Goal: Information Seeking & Learning: Learn about a topic

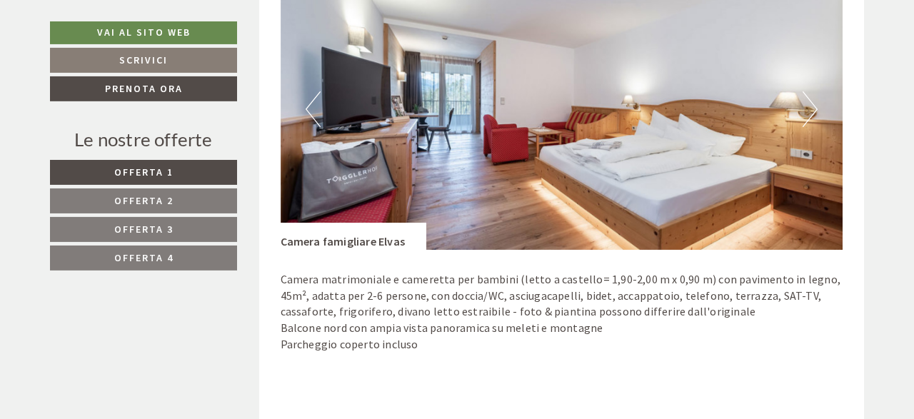
scroll to position [891, 0]
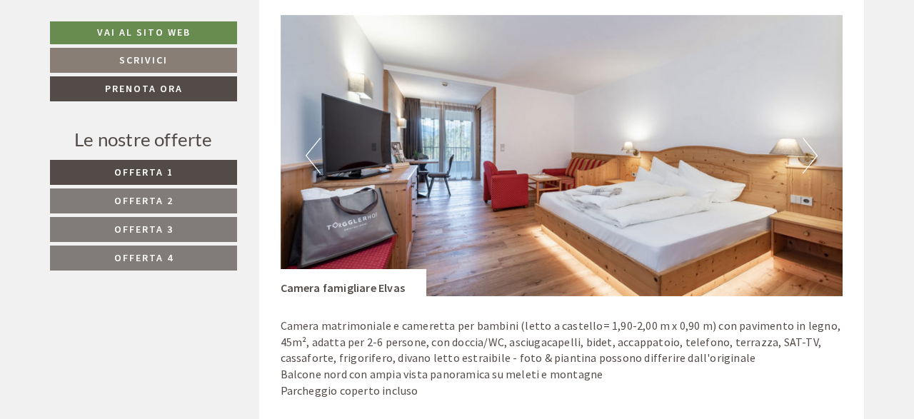
click at [809, 153] on button "Next" at bounding box center [810, 156] width 15 height 36
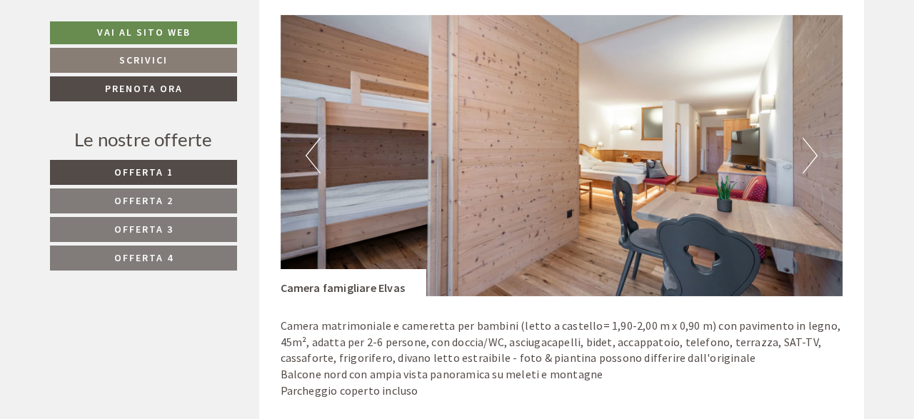
click at [809, 153] on button "Next" at bounding box center [810, 156] width 15 height 36
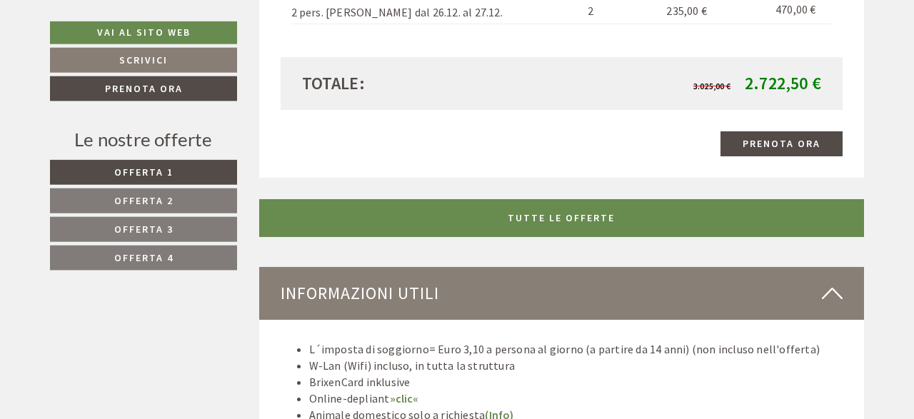
scroll to position [3566, 0]
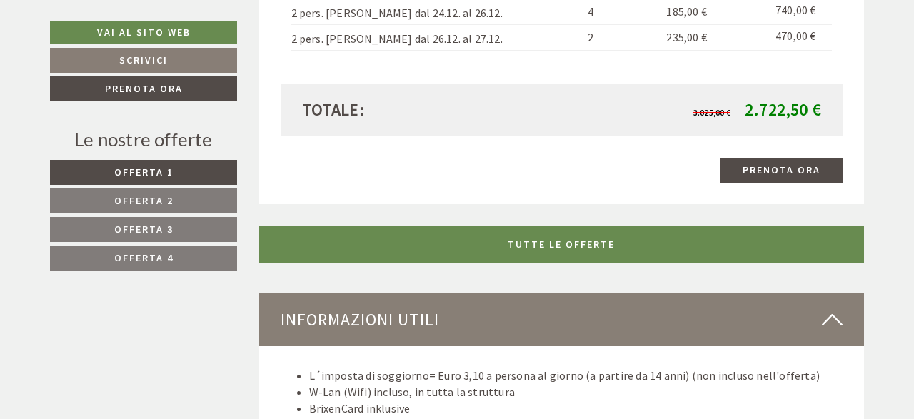
click at [160, 198] on span "Offerta 2" at bounding box center [143, 200] width 59 height 13
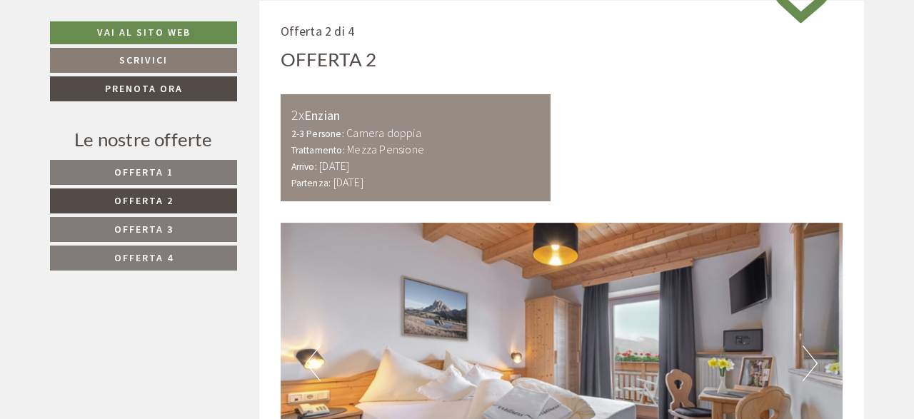
click at [169, 258] on span "Offerta 4" at bounding box center [143, 257] width 59 height 13
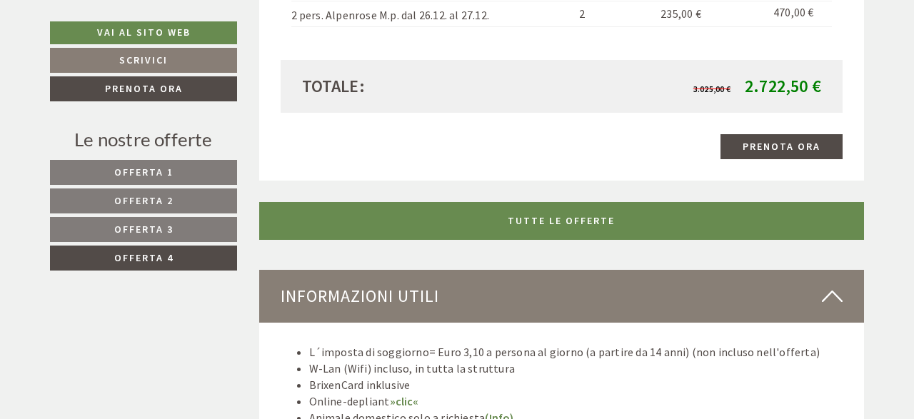
scroll to position [1279, 0]
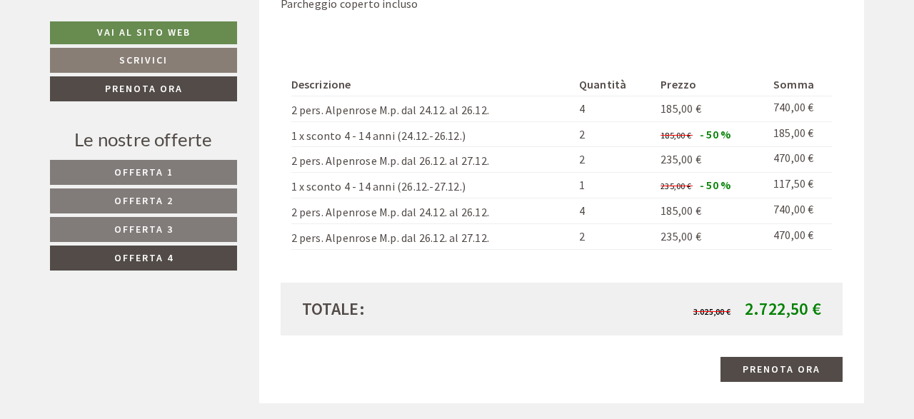
click at [154, 175] on span "Offerta 1" at bounding box center [143, 172] width 59 height 13
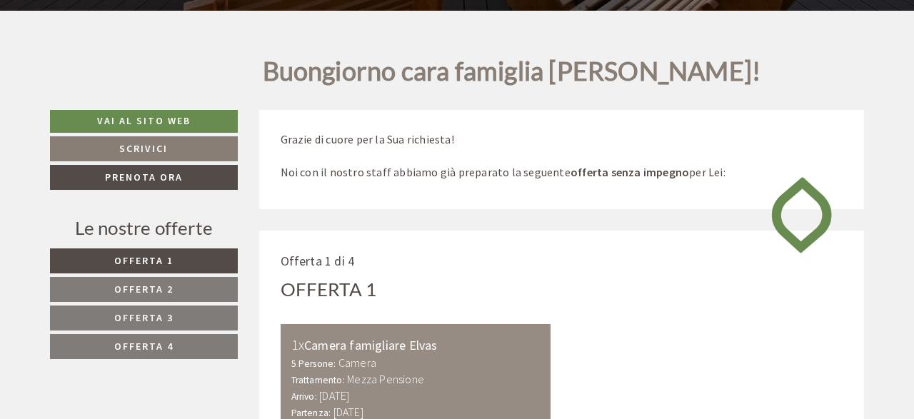
scroll to position [238, 0]
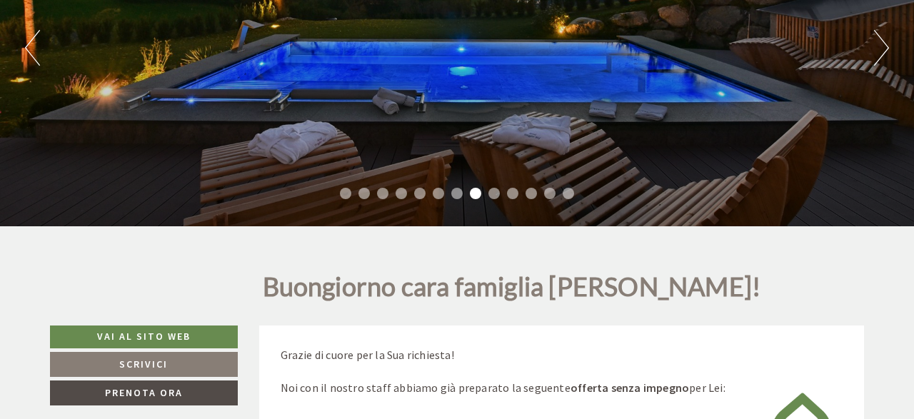
click at [876, 44] on button "Next" at bounding box center [881, 48] width 15 height 36
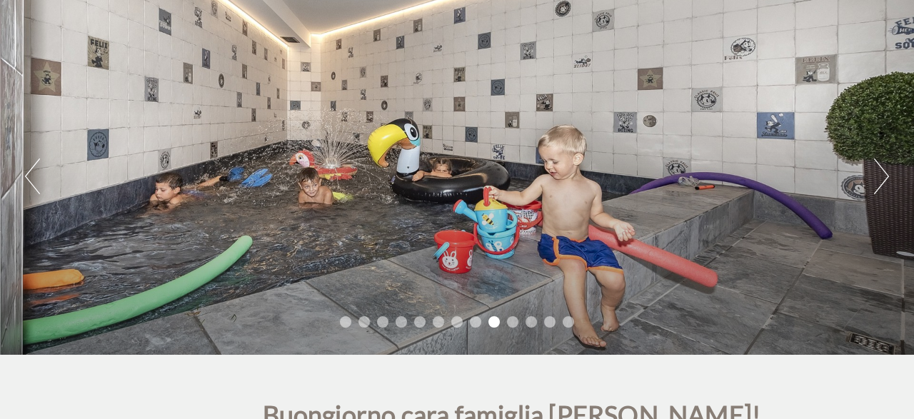
scroll to position [89, 0]
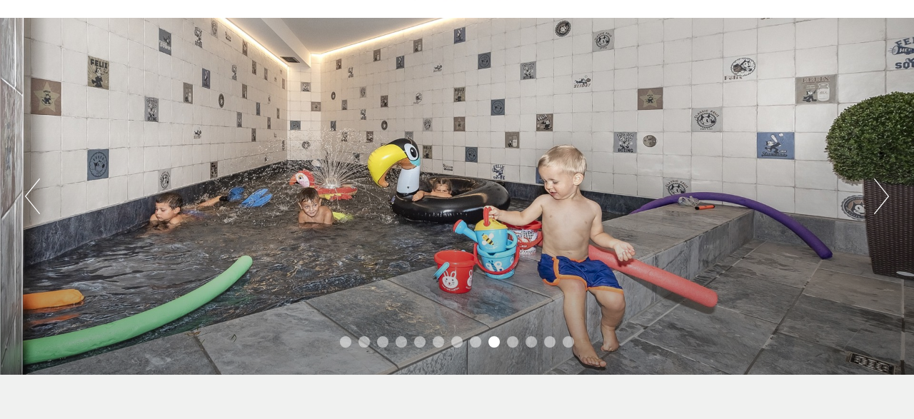
click at [878, 186] on button "Next" at bounding box center [881, 197] width 15 height 36
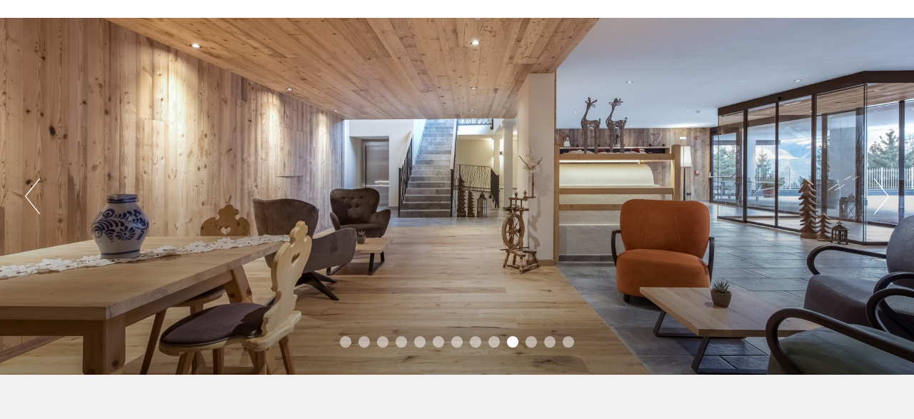
click at [879, 188] on button "Next" at bounding box center [881, 197] width 15 height 36
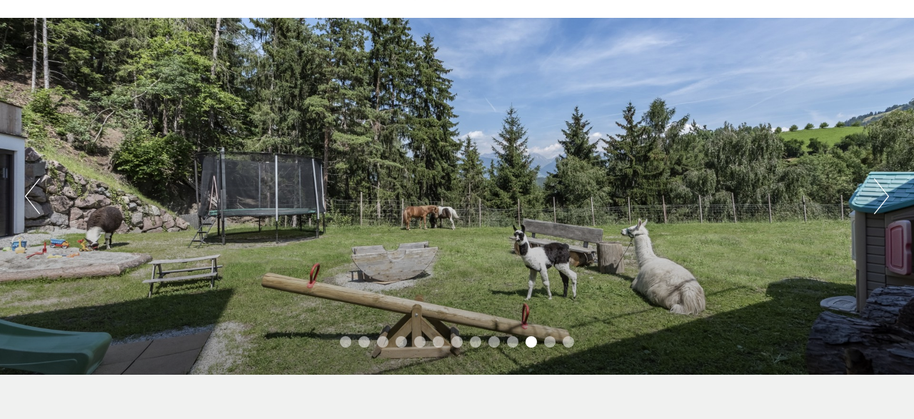
click at [879, 188] on button "Next" at bounding box center [881, 197] width 15 height 36
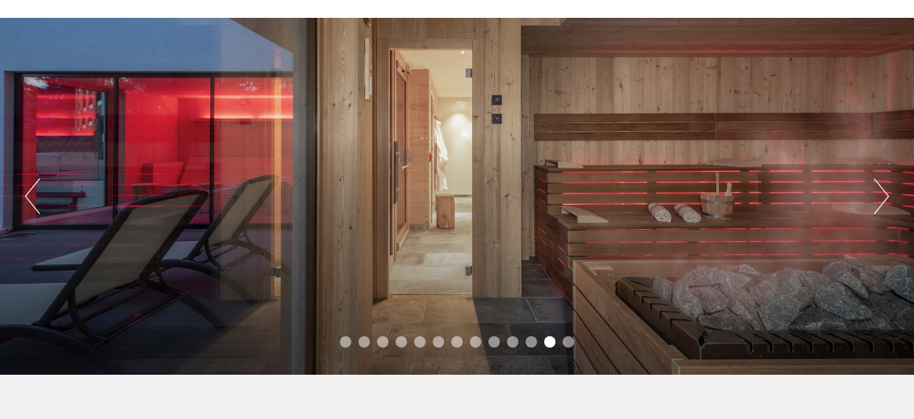
click at [879, 188] on button "Next" at bounding box center [881, 197] width 15 height 36
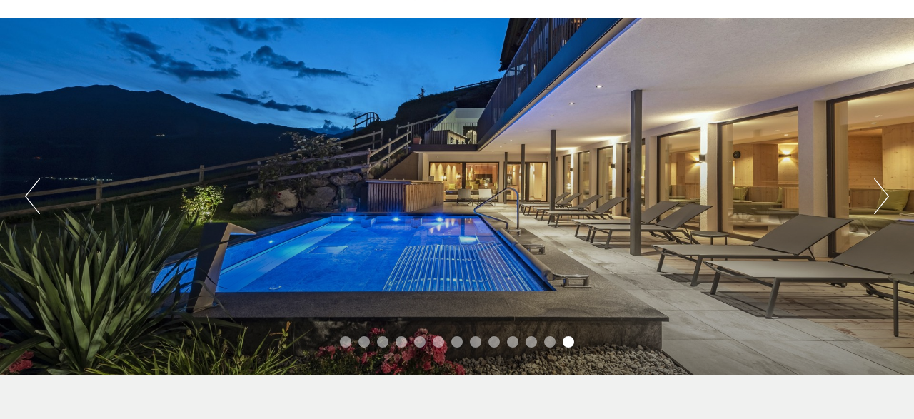
click at [879, 188] on button "Next" at bounding box center [881, 197] width 15 height 36
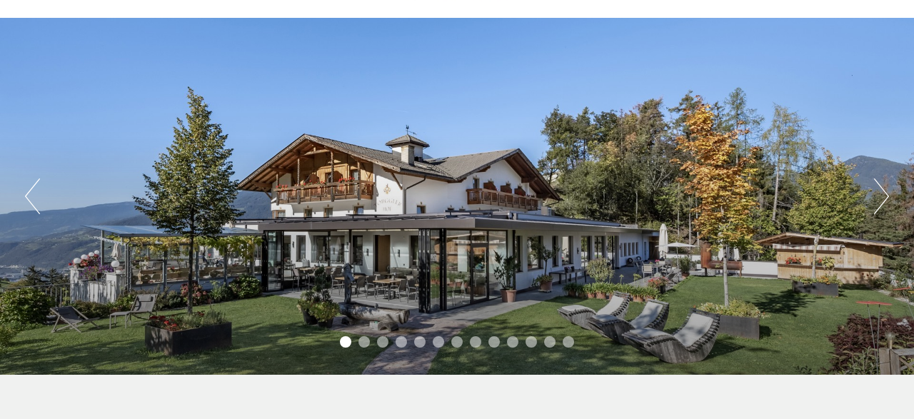
click at [879, 188] on button "Next" at bounding box center [881, 197] width 15 height 36
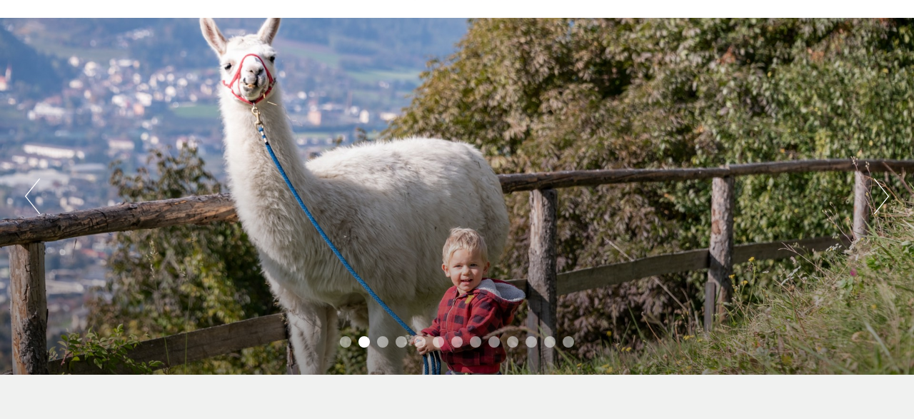
click at [879, 188] on button "Next" at bounding box center [881, 197] width 15 height 36
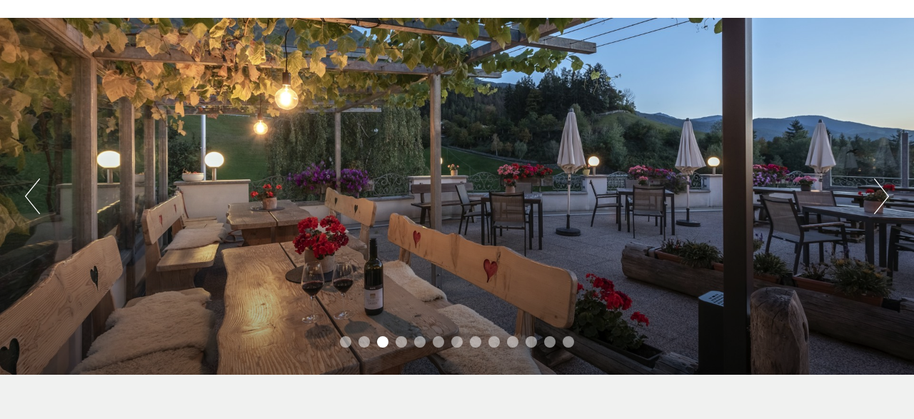
click at [879, 188] on button "Next" at bounding box center [881, 197] width 15 height 36
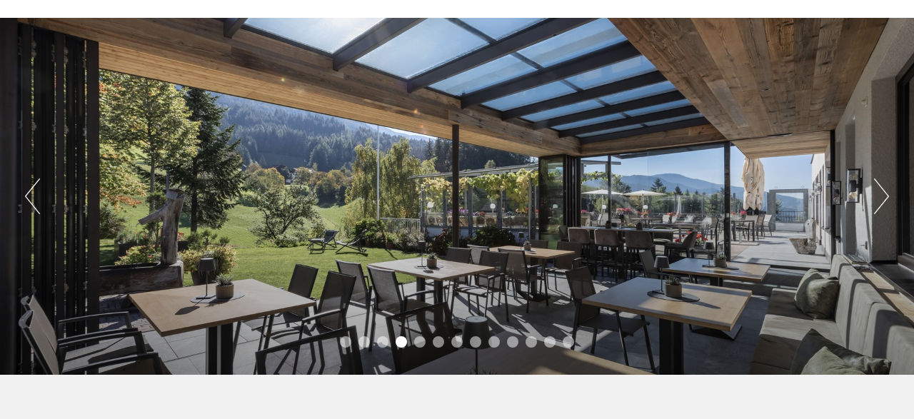
click at [879, 188] on button "Next" at bounding box center [881, 197] width 15 height 36
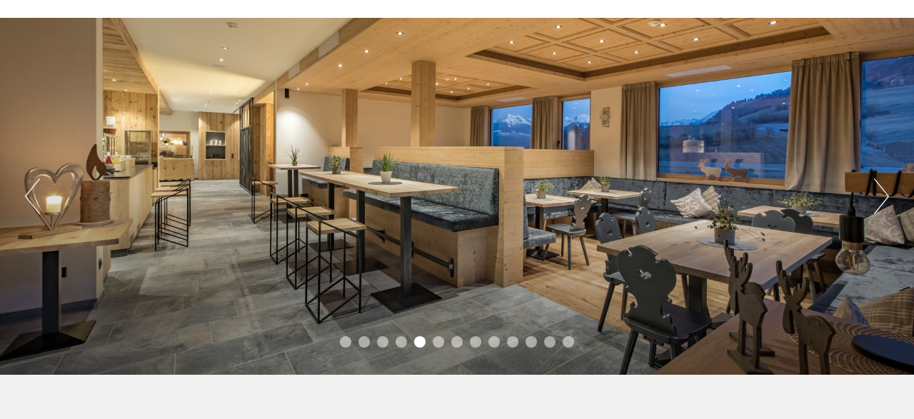
click at [879, 188] on button "Next" at bounding box center [881, 197] width 15 height 36
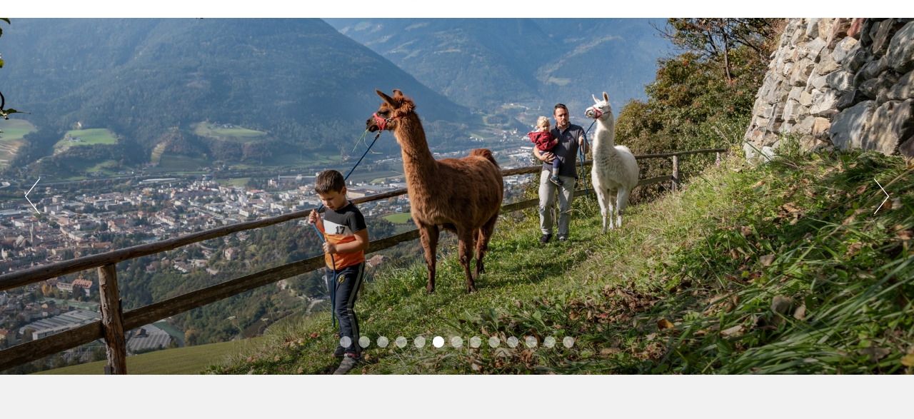
click at [879, 188] on button "Next" at bounding box center [881, 197] width 15 height 36
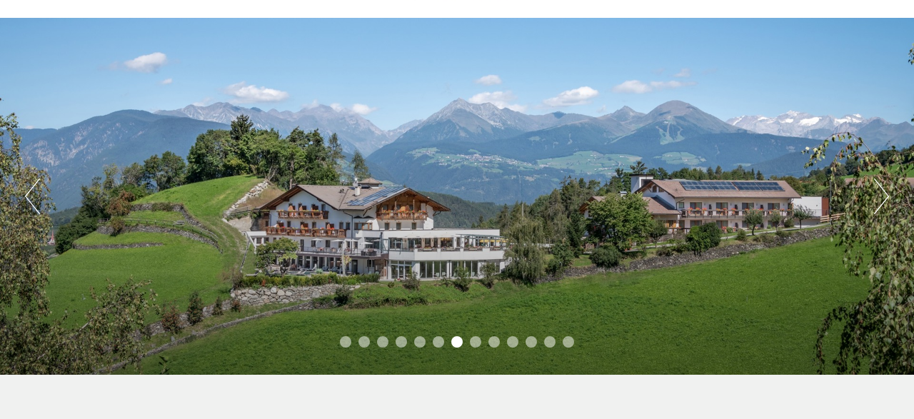
click at [879, 188] on button "Next" at bounding box center [881, 197] width 15 height 36
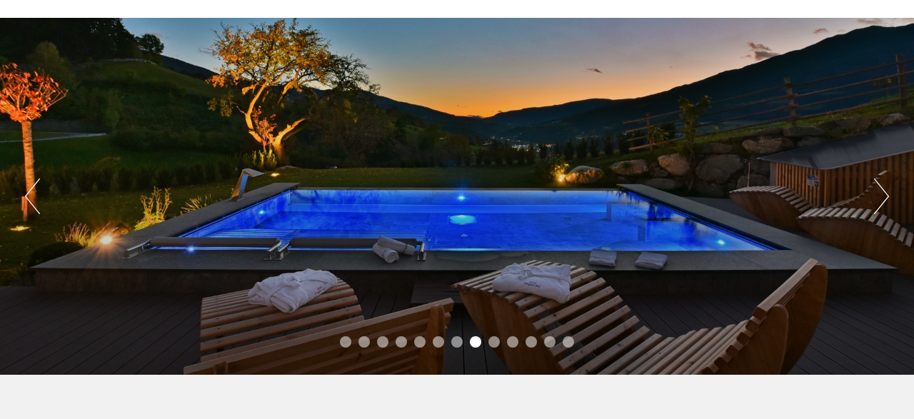
click at [879, 188] on button "Next" at bounding box center [881, 197] width 15 height 36
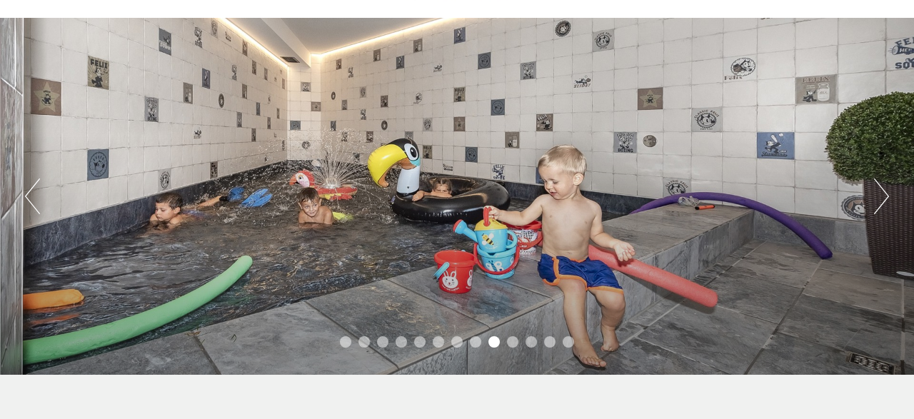
click at [879, 188] on button "Next" at bounding box center [881, 197] width 15 height 36
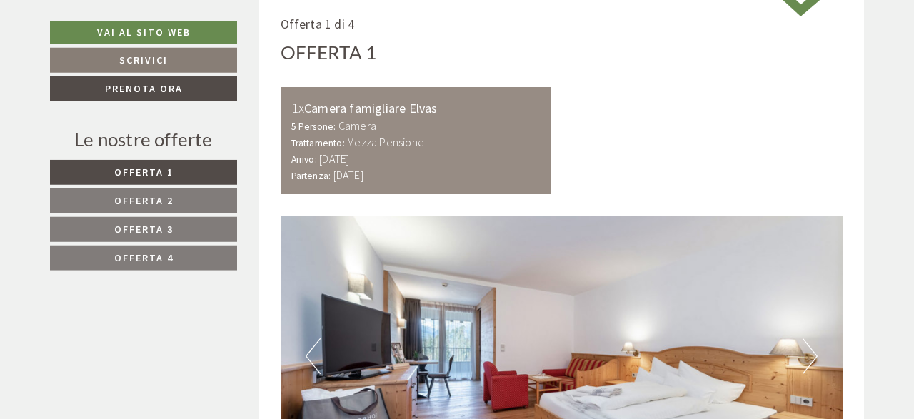
scroll to position [758, 0]
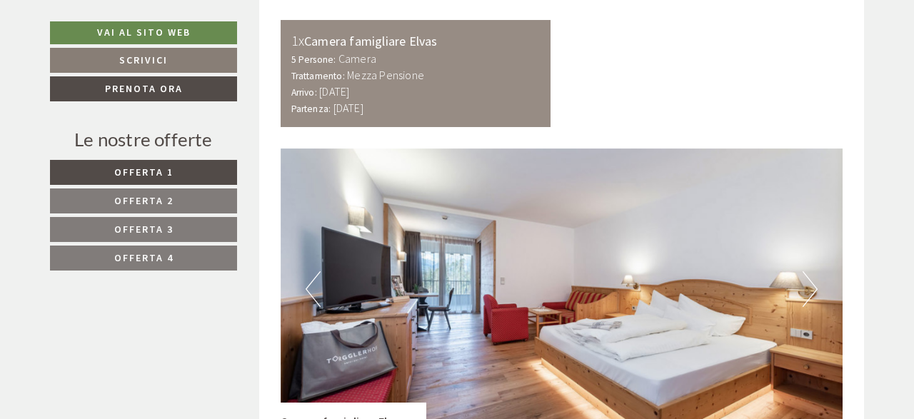
click at [172, 174] on span "Offerta 1" at bounding box center [143, 172] width 59 height 13
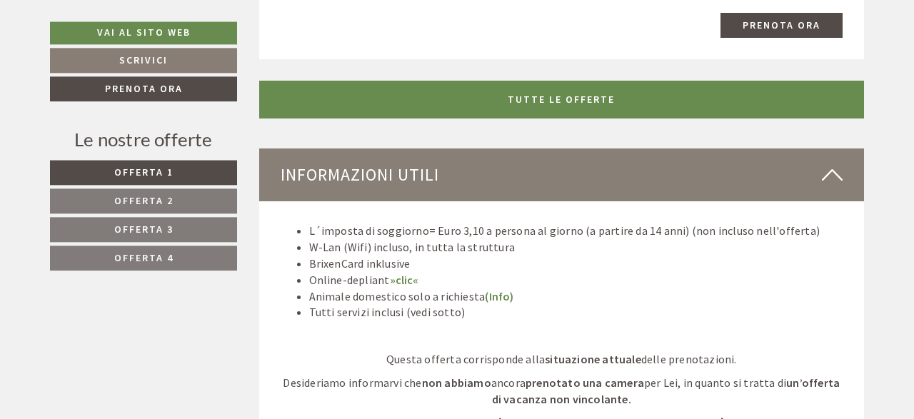
scroll to position [1649, 0]
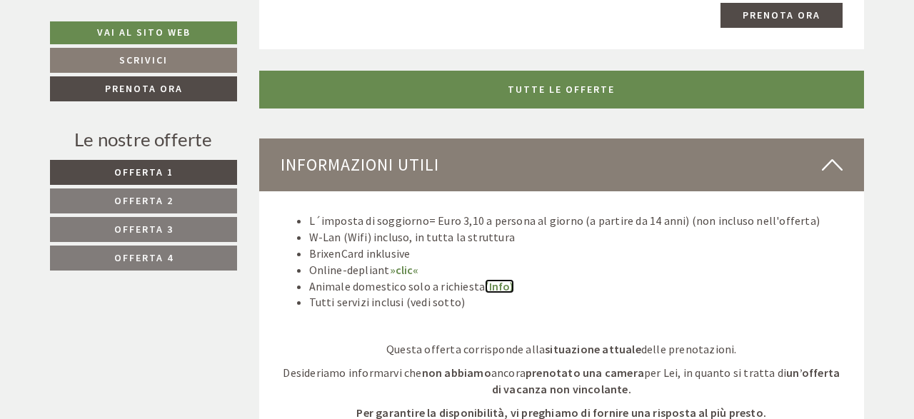
click at [496, 287] on link "(Info)" at bounding box center [499, 286] width 29 height 14
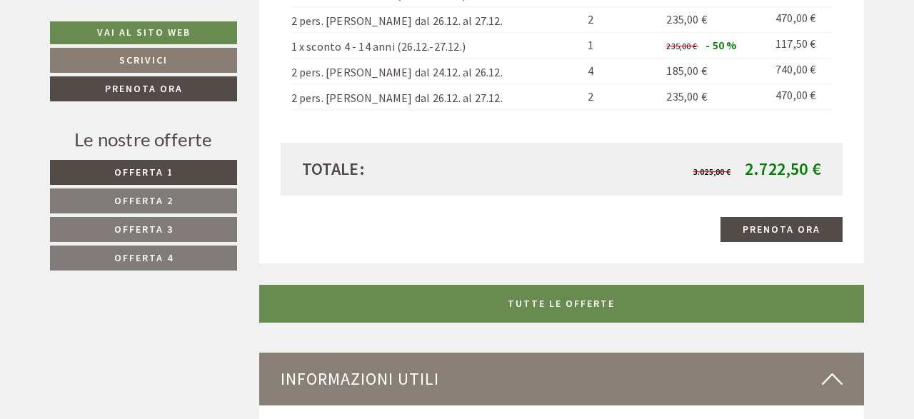
scroll to position [3729, 0]
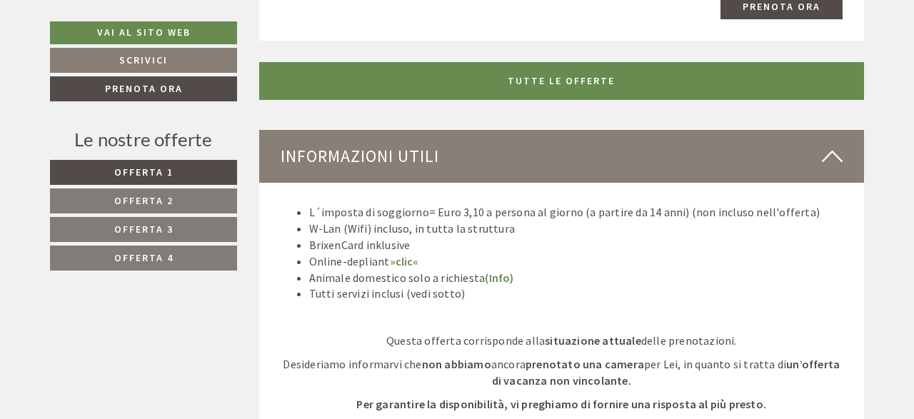
click at [122, 254] on span "Offerta 4" at bounding box center [143, 257] width 59 height 13
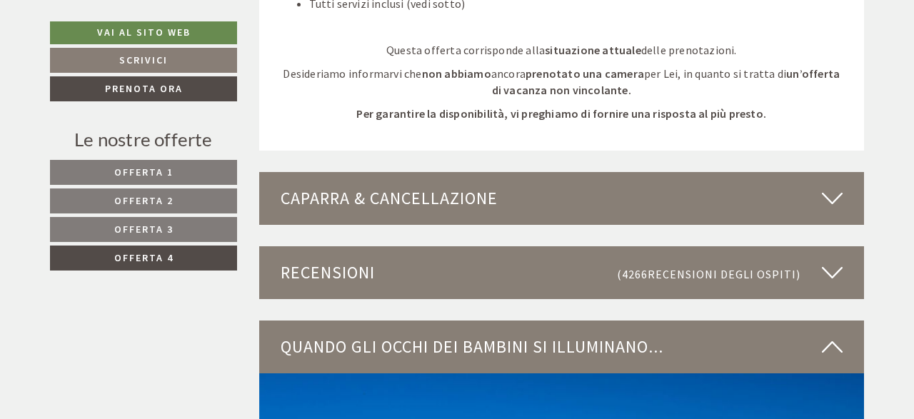
scroll to position [1947, 0]
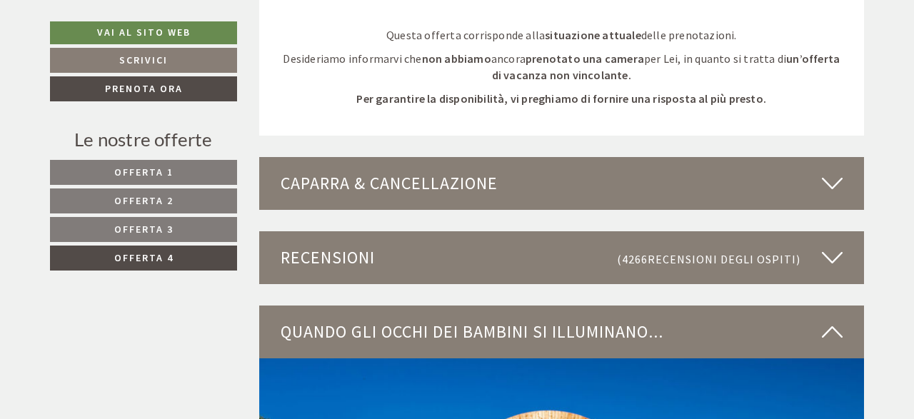
click at [841, 184] on icon at bounding box center [832, 183] width 21 height 24
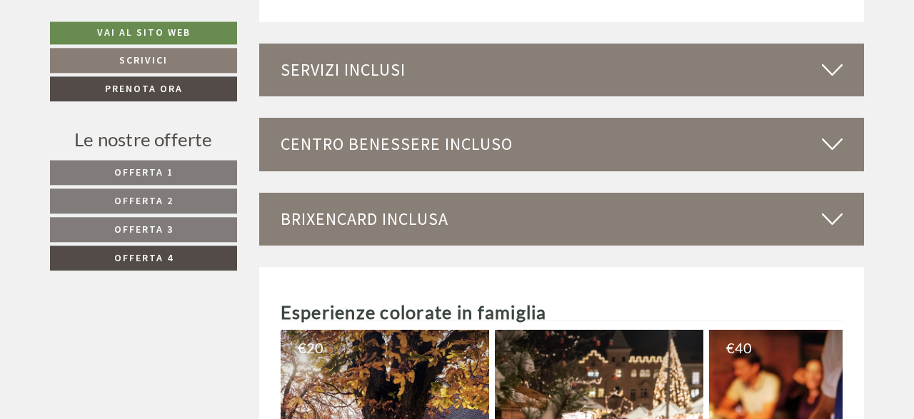
scroll to position [3210, 0]
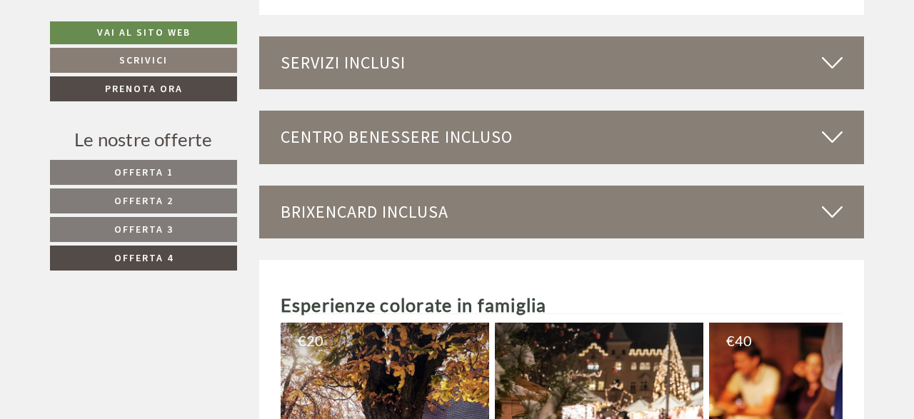
click at [818, 121] on div "Centro benessere incluso" at bounding box center [562, 137] width 606 height 53
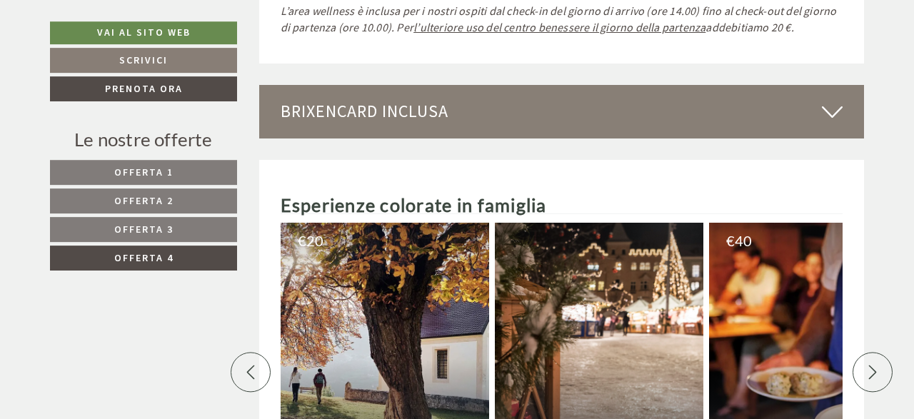
scroll to position [4473, 0]
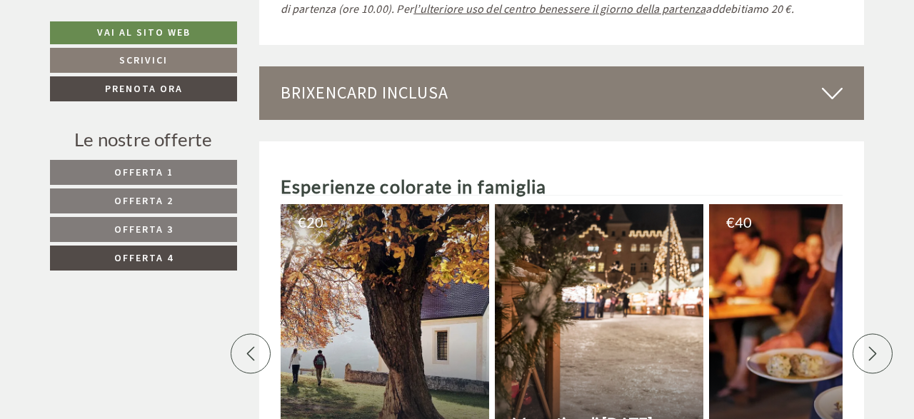
click at [829, 81] on icon at bounding box center [832, 93] width 21 height 24
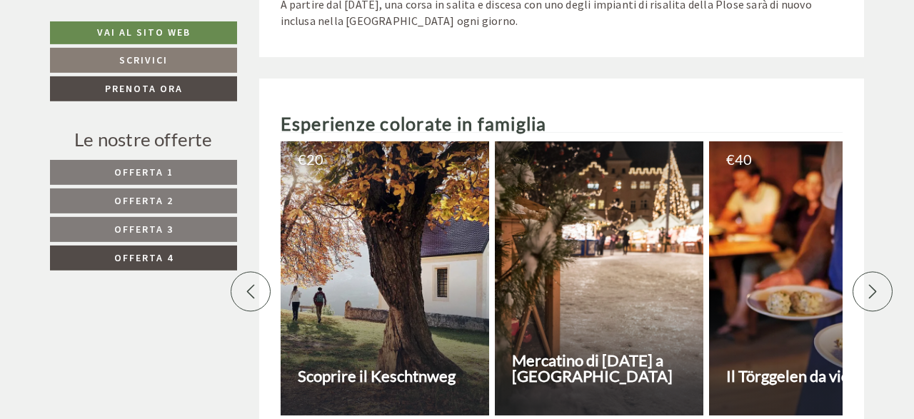
scroll to position [5513, 0]
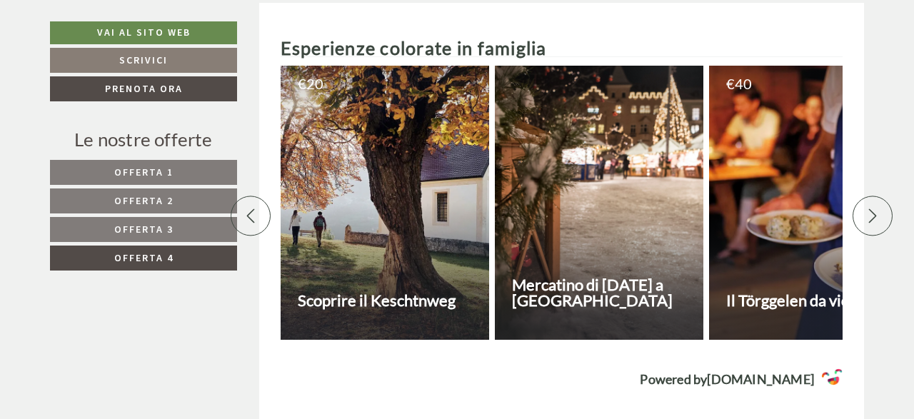
click at [864, 196] on div at bounding box center [873, 216] width 40 height 40
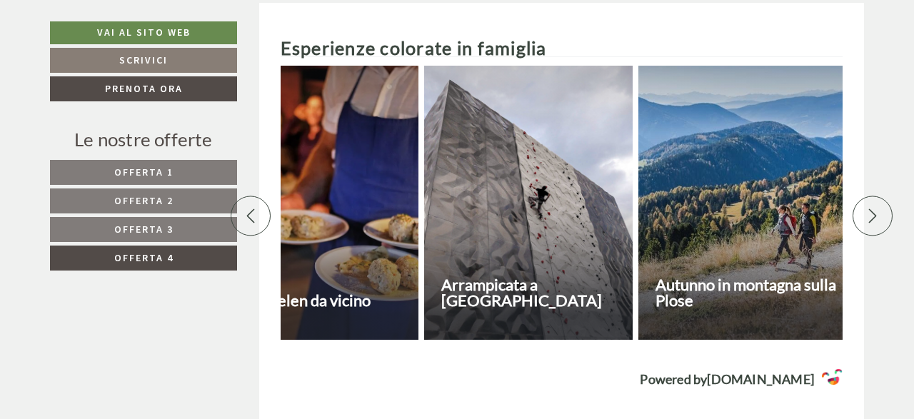
scroll to position [0, 500]
click at [242, 196] on div at bounding box center [251, 216] width 40 height 40
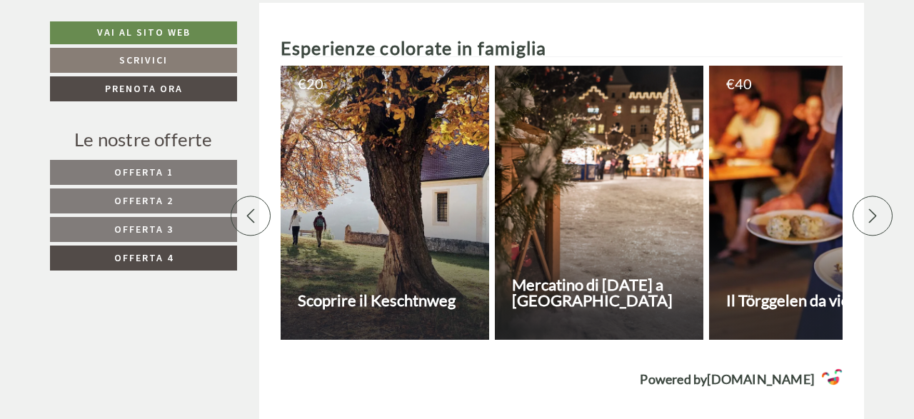
scroll to position [0, 0]
click at [541, 277] on h3 "Mercatino di [DATE] a [GEOGRAPHIC_DATA]" at bounding box center [605, 292] width 187 height 31
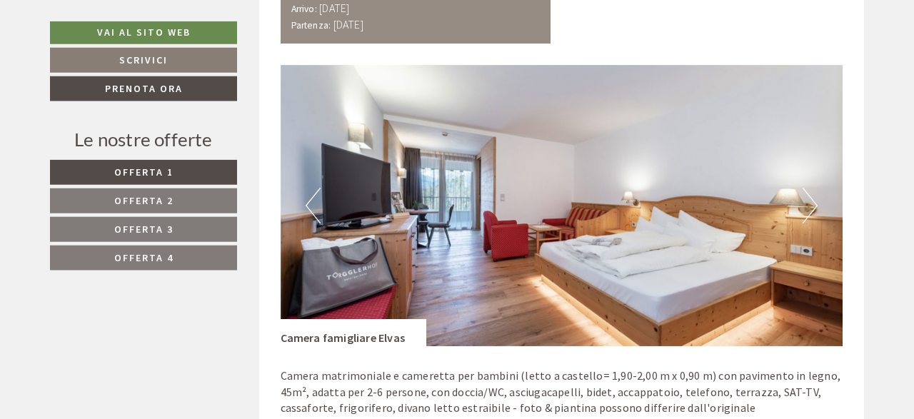
scroll to position [817, 0]
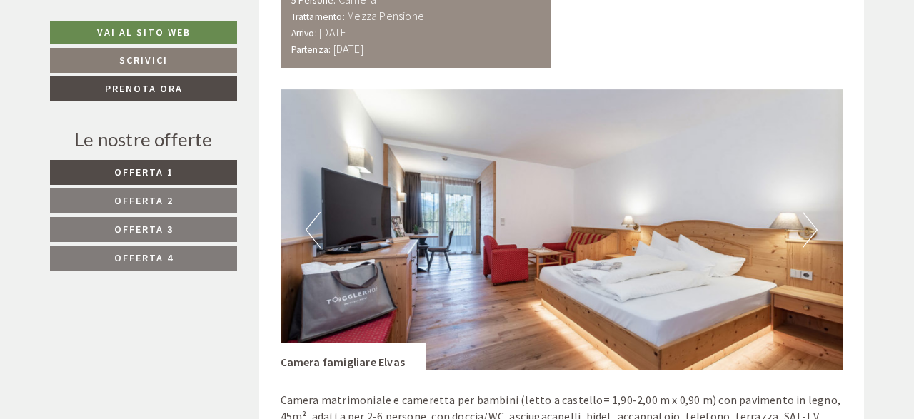
click at [814, 228] on button "Next" at bounding box center [810, 230] width 15 height 36
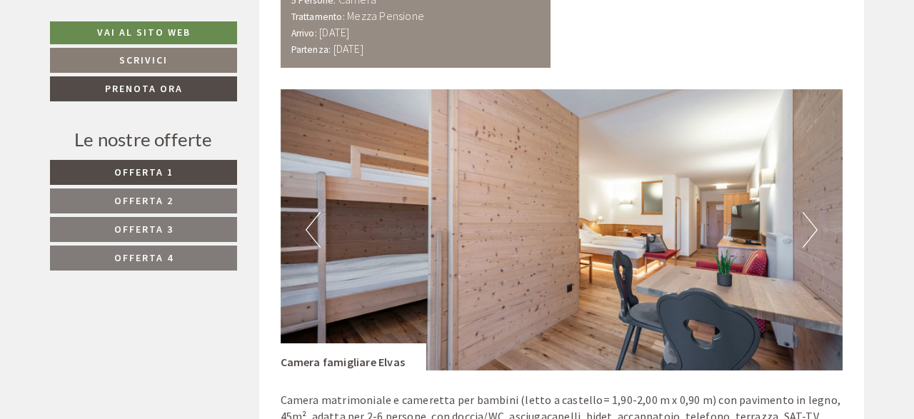
click at [814, 228] on button "Next" at bounding box center [810, 230] width 15 height 36
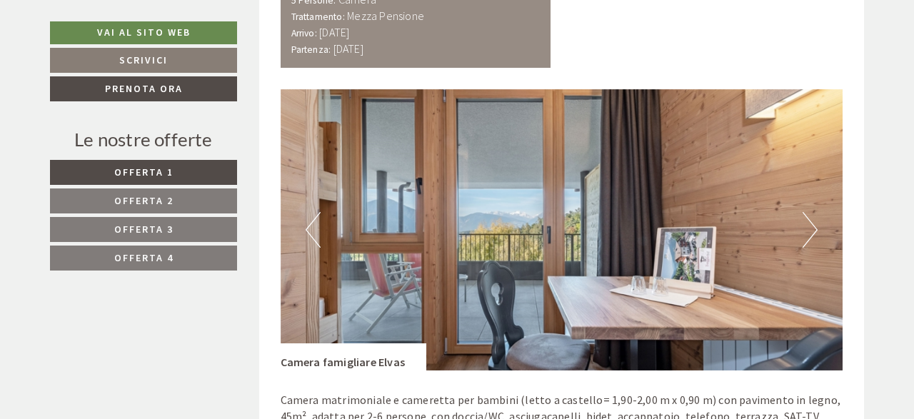
click at [814, 228] on button "Next" at bounding box center [810, 230] width 15 height 36
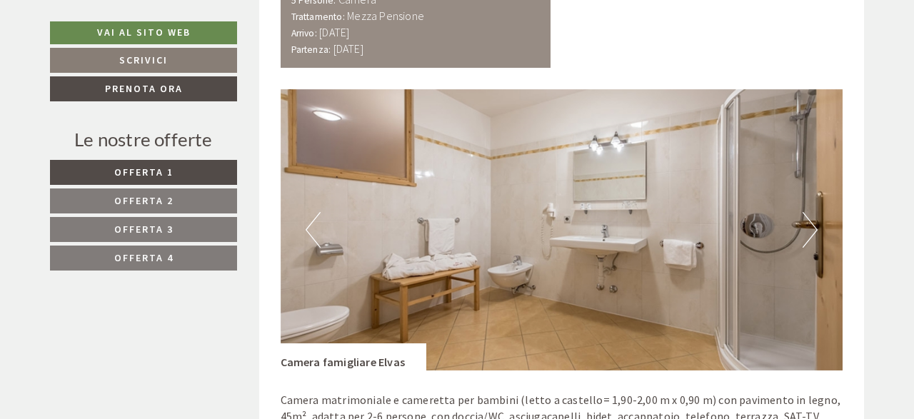
click at [814, 228] on button "Next" at bounding box center [810, 230] width 15 height 36
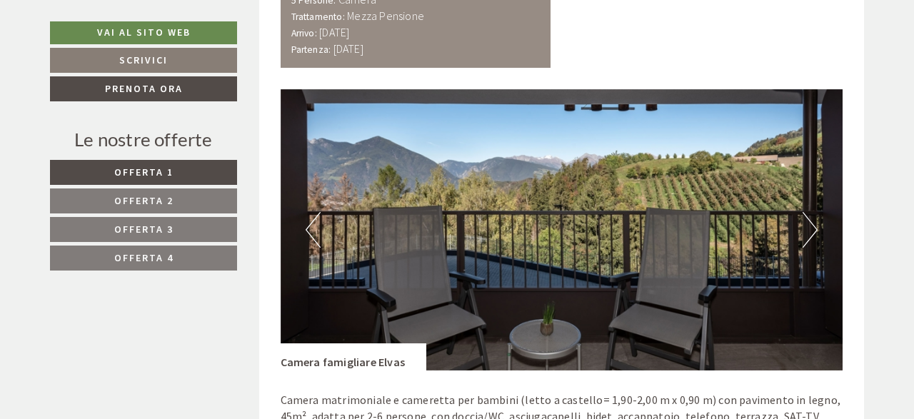
click at [814, 228] on button "Next" at bounding box center [810, 230] width 15 height 36
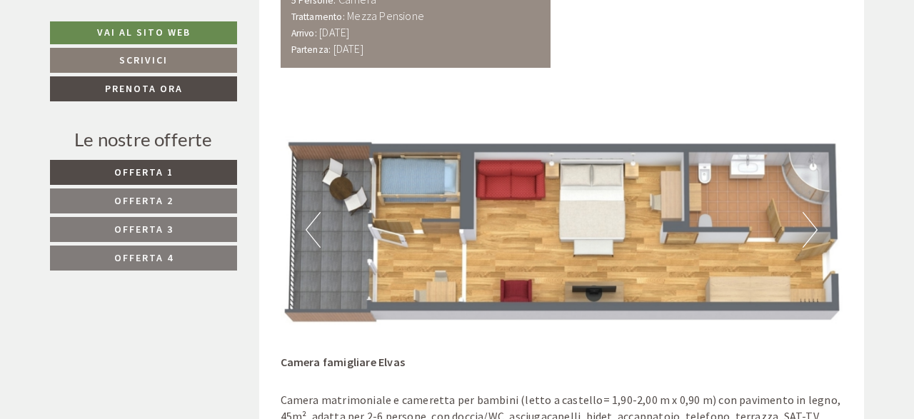
click at [814, 228] on button "Next" at bounding box center [810, 230] width 15 height 36
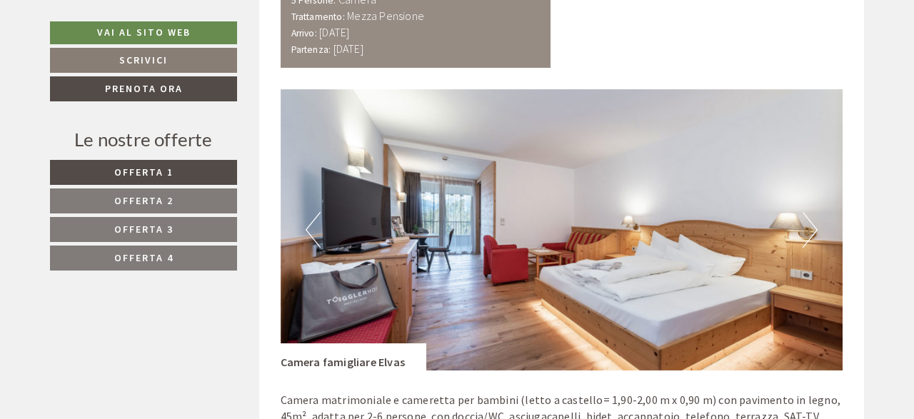
click at [814, 228] on button "Next" at bounding box center [810, 230] width 15 height 36
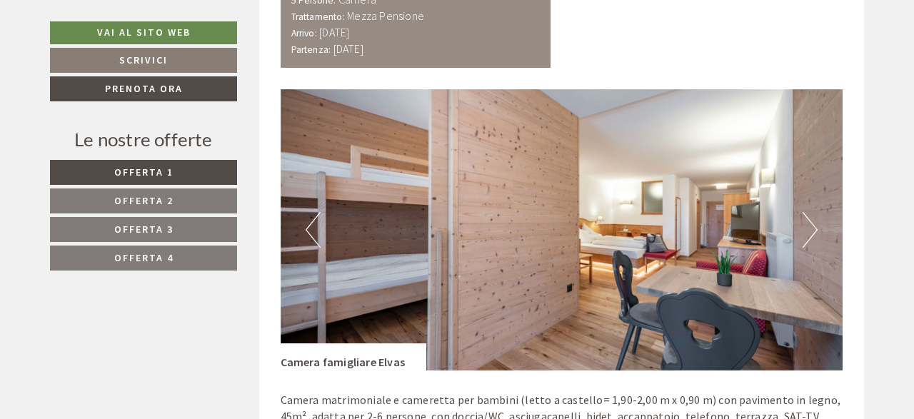
click at [814, 228] on button "Next" at bounding box center [810, 230] width 15 height 36
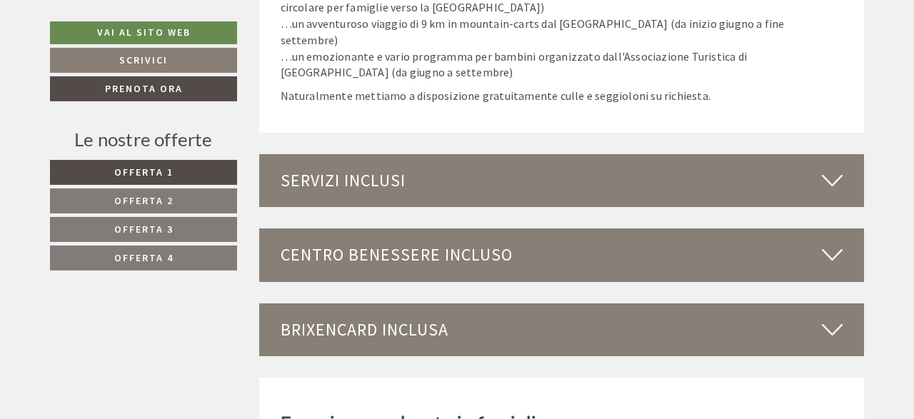
scroll to position [4903, 0]
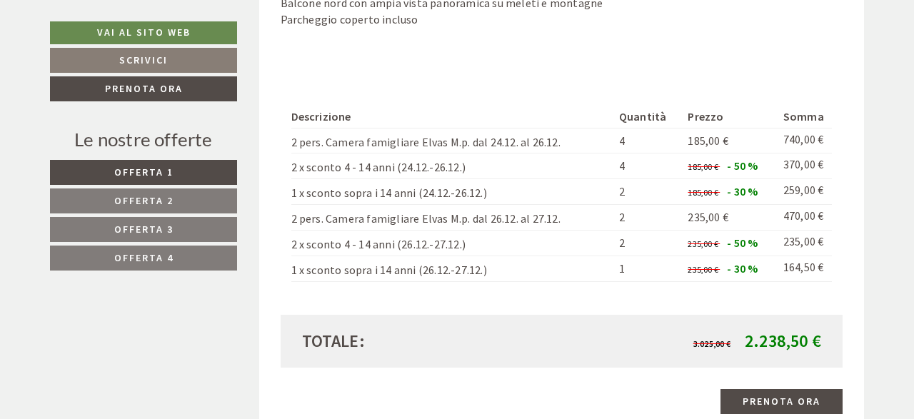
scroll to position [966, 0]
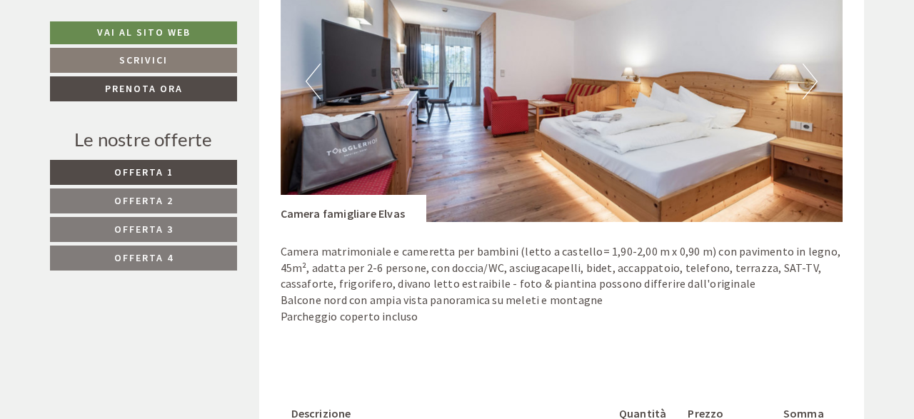
click at [810, 82] on button "Next" at bounding box center [810, 82] width 15 height 36
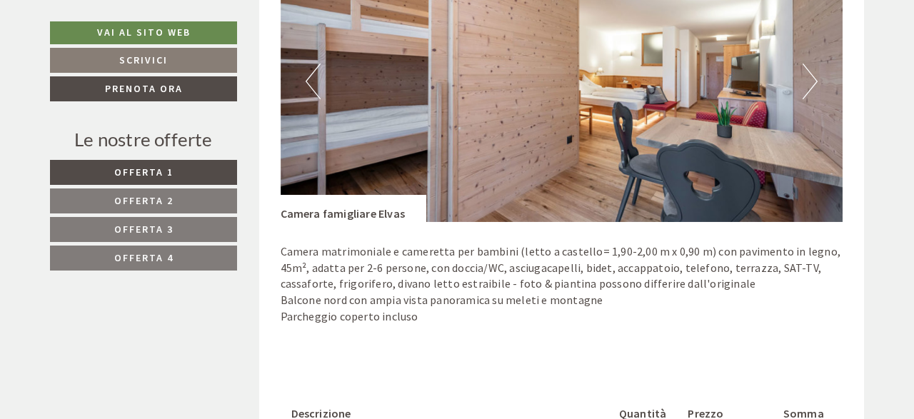
click at [811, 84] on button "Next" at bounding box center [810, 82] width 15 height 36
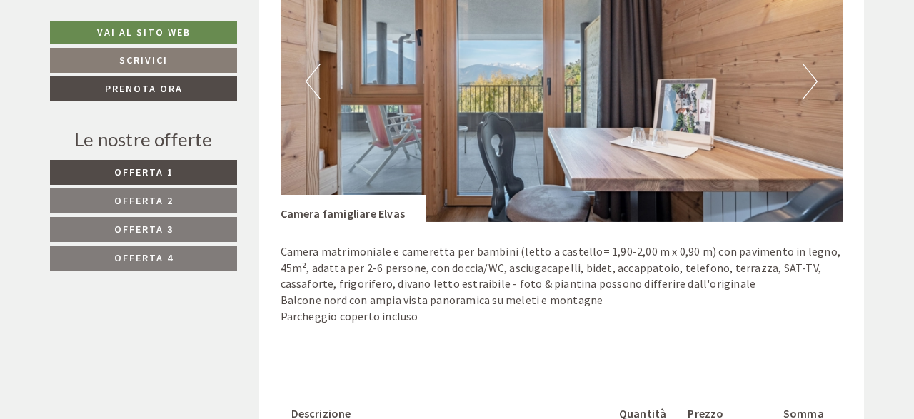
click at [811, 84] on button "Next" at bounding box center [810, 82] width 15 height 36
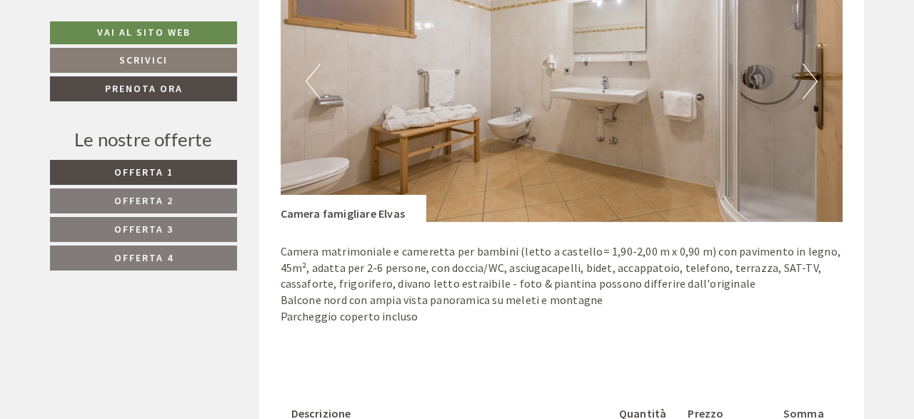
click at [813, 88] on button "Next" at bounding box center [810, 82] width 15 height 36
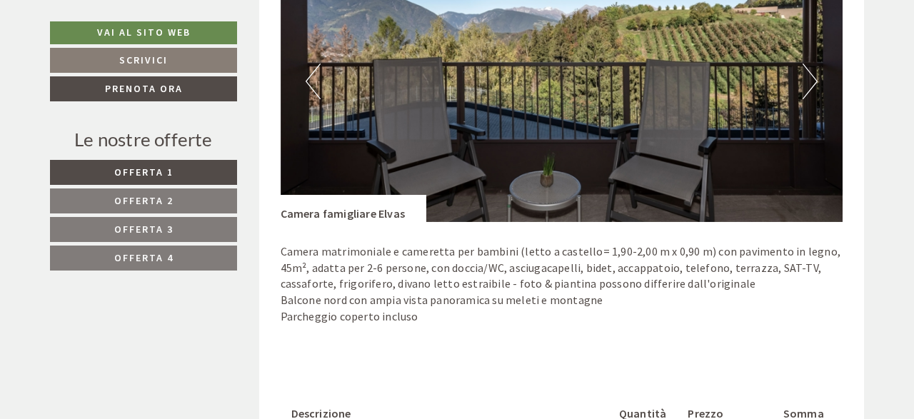
click at [813, 89] on button "Next" at bounding box center [810, 82] width 15 height 36
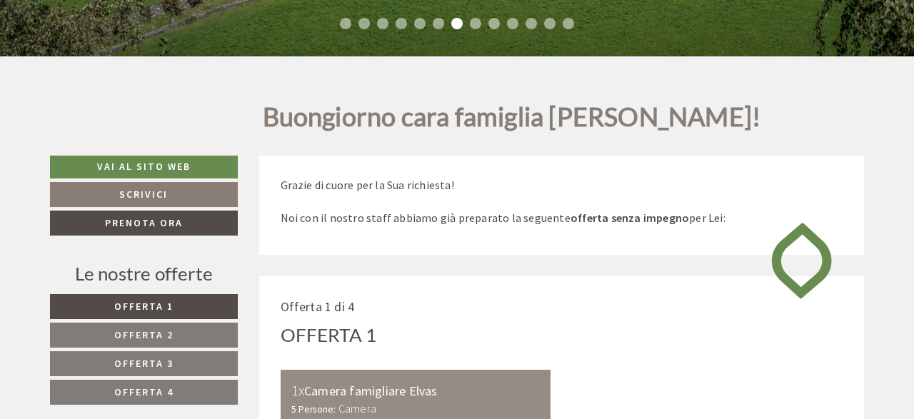
scroll to position [371, 0]
